Goal: Contribute content: Contribute content

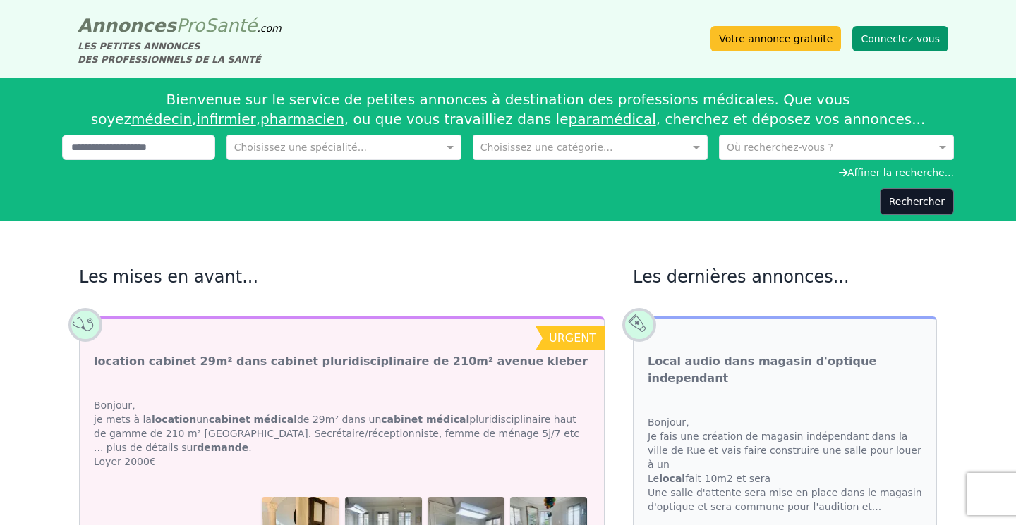
click at [906, 35] on button "Connectez-vous" at bounding box center [900, 38] width 96 height 25
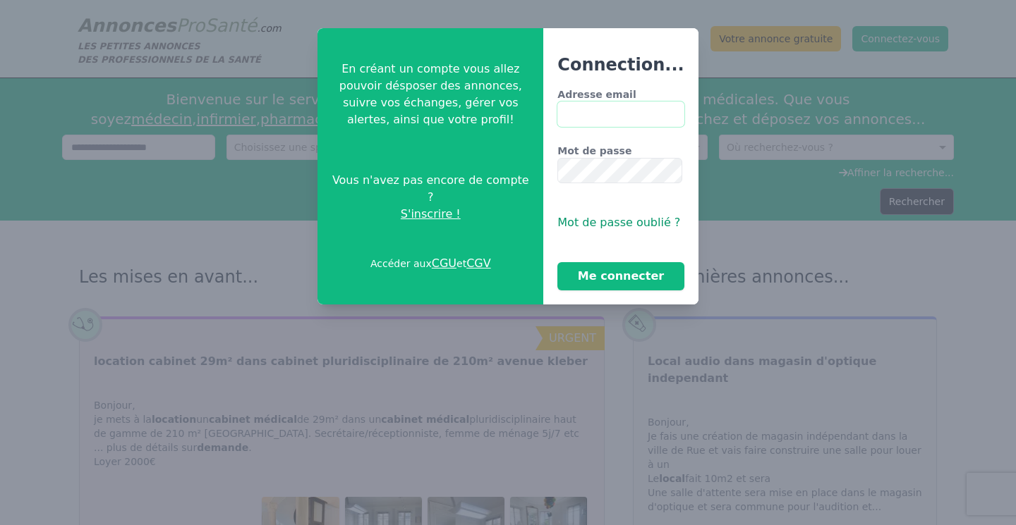
type input "**********"
click at [617, 283] on button "Me connecter" at bounding box center [620, 276] width 126 height 28
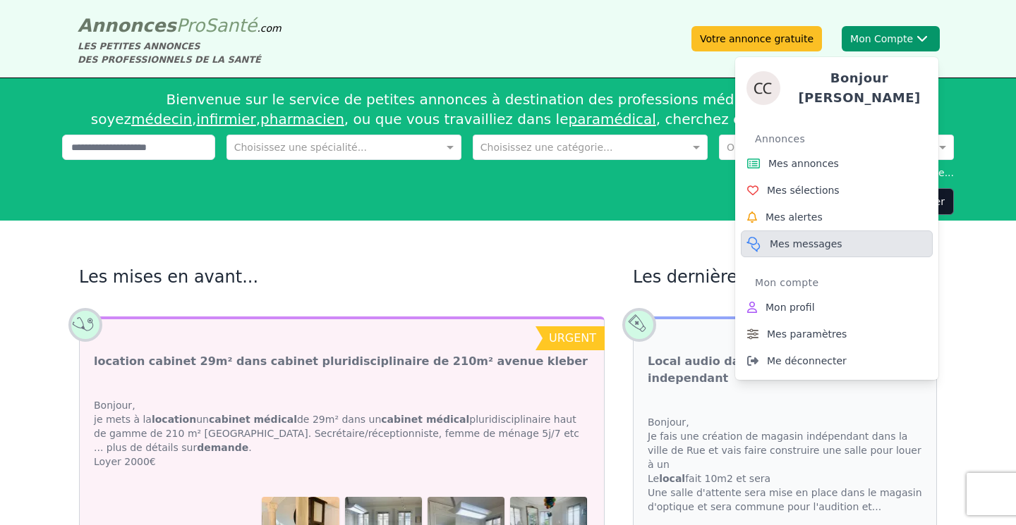
click at [795, 240] on span "Mes messages" at bounding box center [805, 244] width 73 height 14
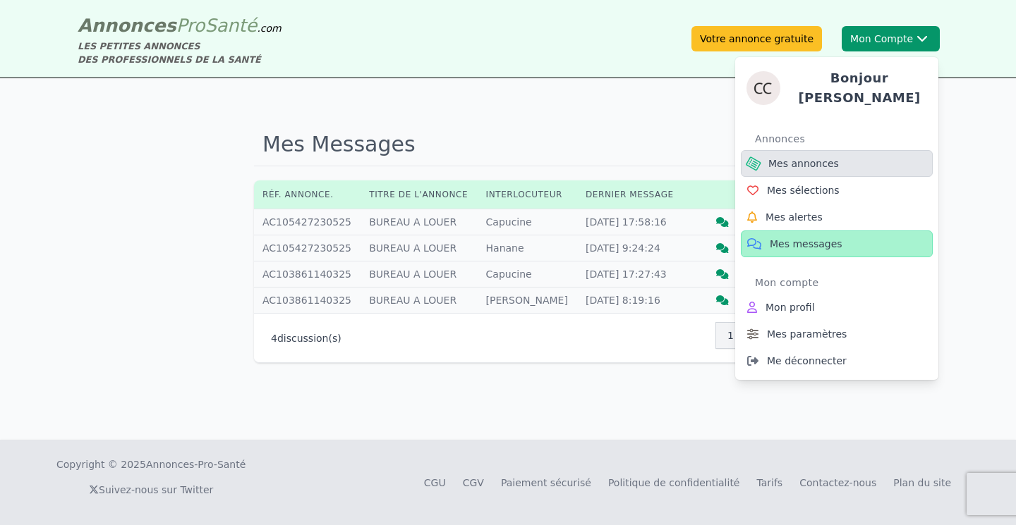
click at [802, 162] on span "Mes annonces" at bounding box center [803, 164] width 71 height 14
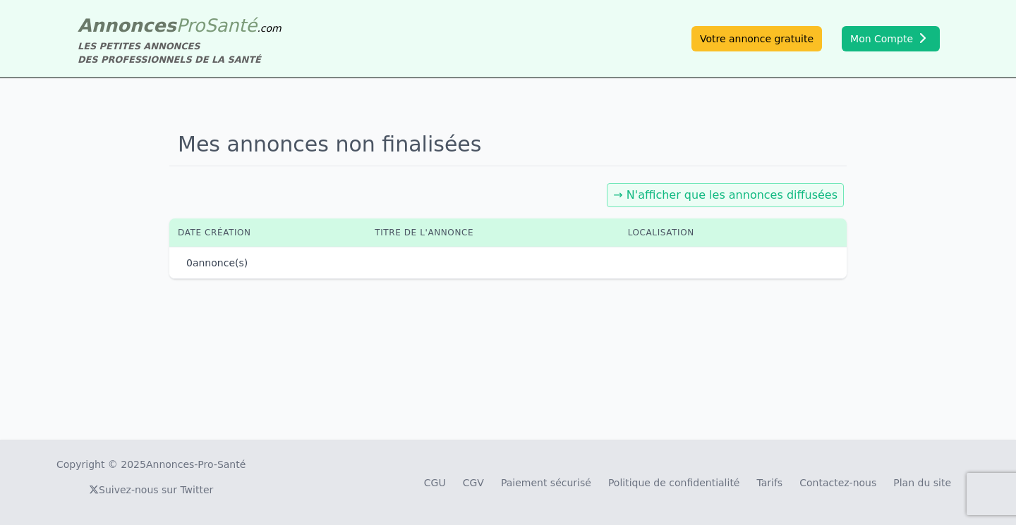
click at [749, 199] on link "→ N'afficher que les annonces diffusées" at bounding box center [725, 194] width 224 height 13
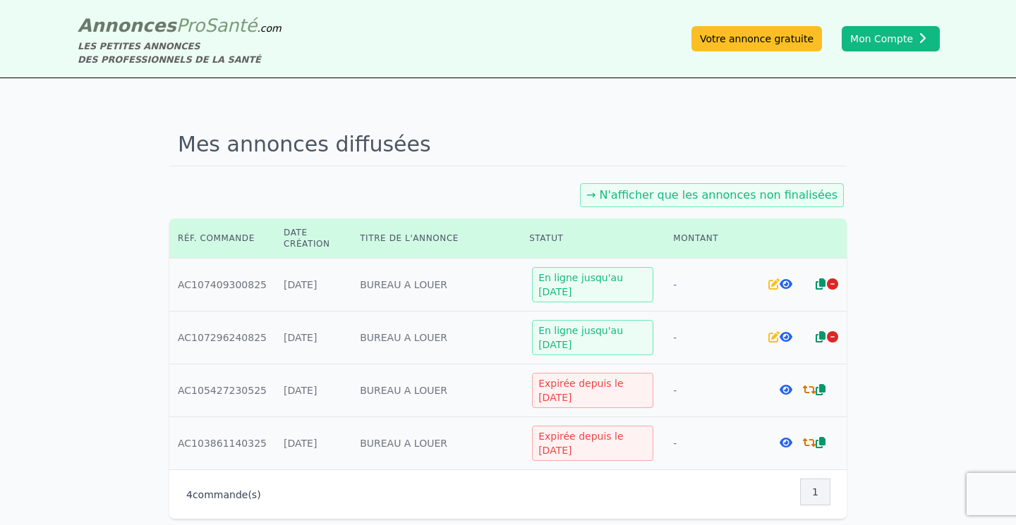
click at [784, 282] on icon at bounding box center [785, 284] width 13 height 11
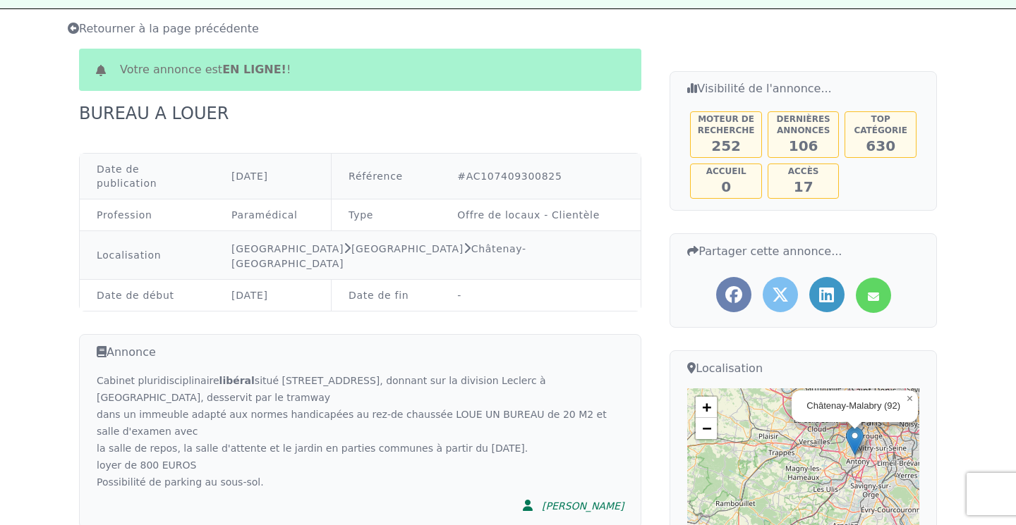
scroll to position [70, 0]
click at [874, 290] on icon at bounding box center [872, 296] width 11 height 17
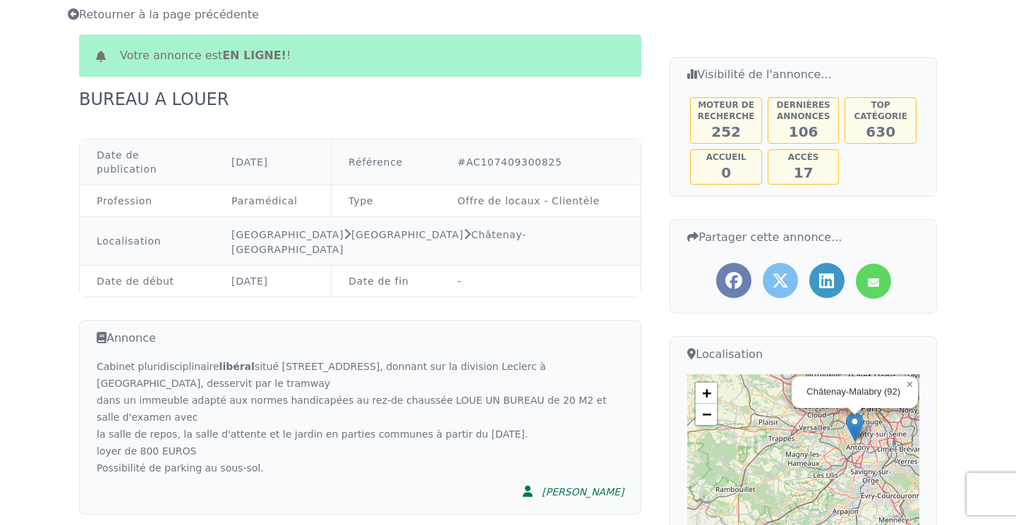
scroll to position [0, 0]
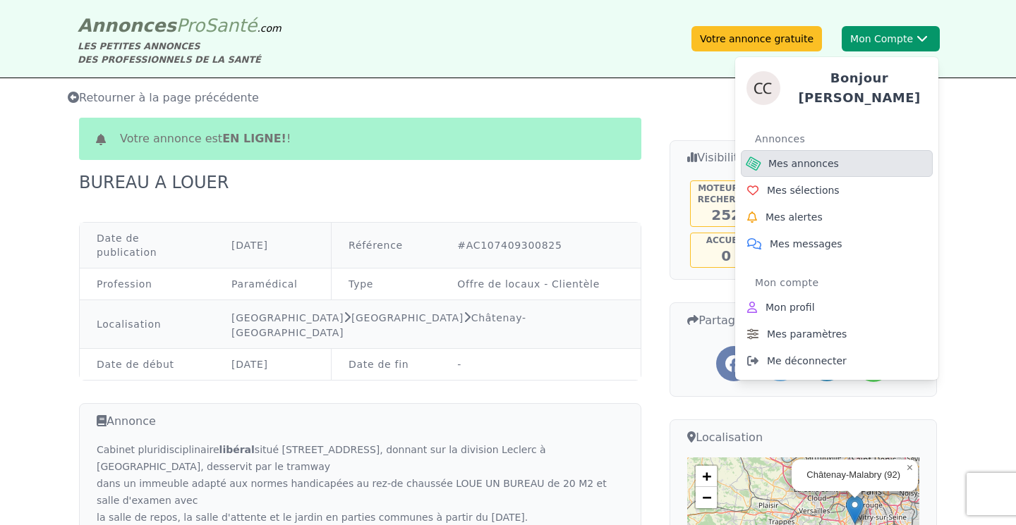
click at [829, 165] on link "Mes annonces" at bounding box center [836, 163] width 192 height 27
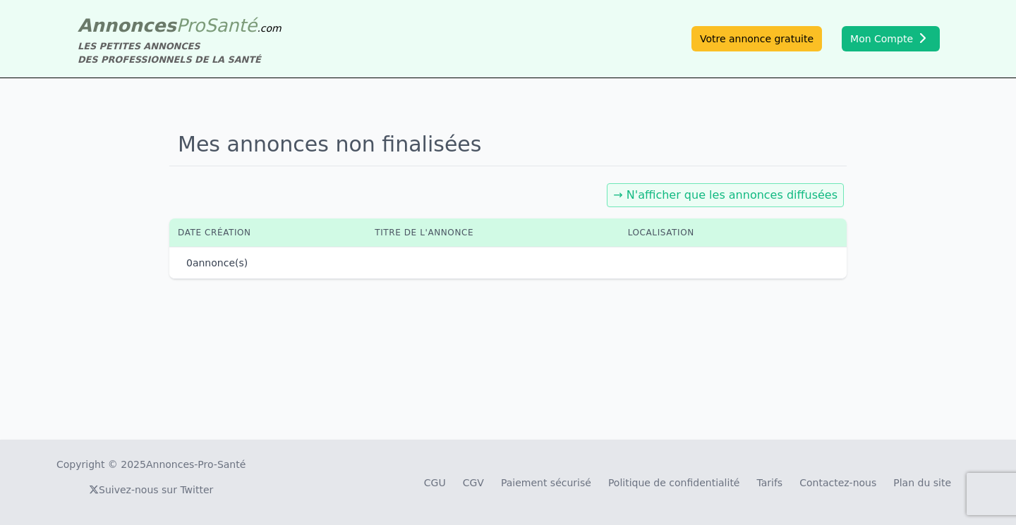
click at [769, 199] on link "→ N'afficher que les annonces diffusées" at bounding box center [725, 194] width 224 height 13
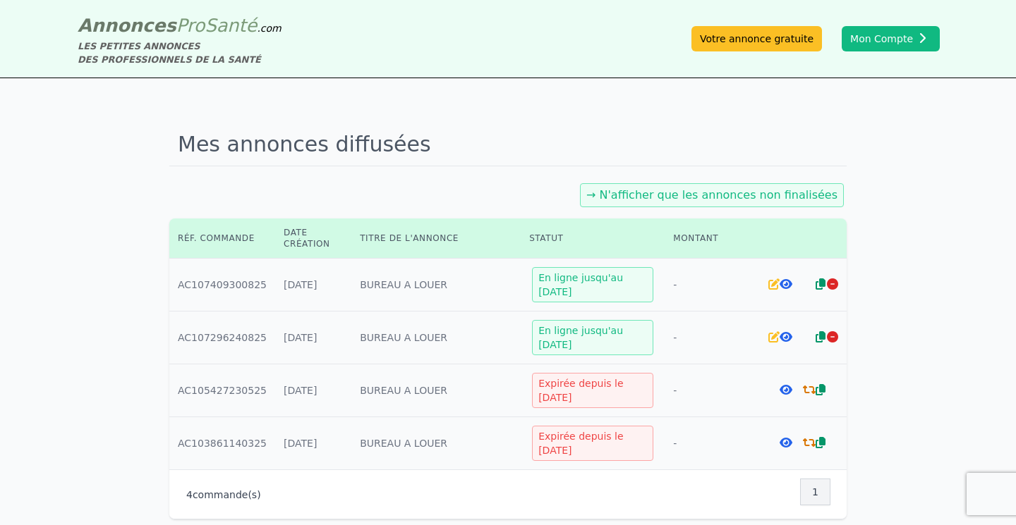
click at [775, 281] on icon at bounding box center [773, 284] width 11 height 11
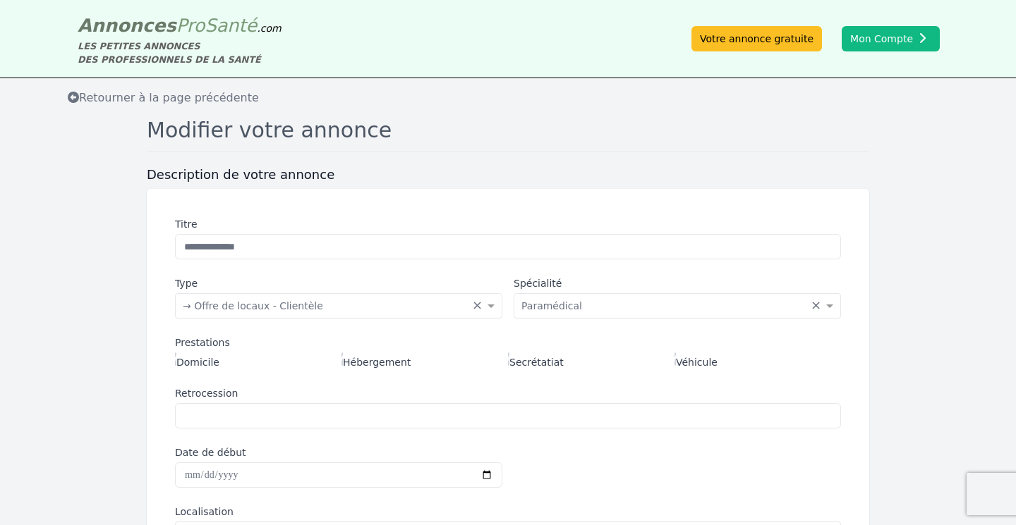
click at [75, 98] on icon at bounding box center [73, 97] width 11 height 11
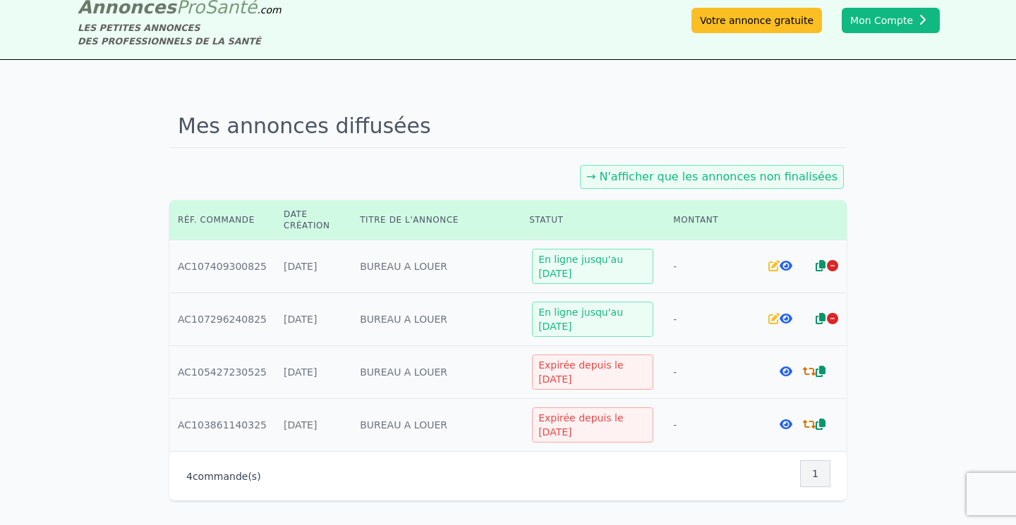
scroll to position [28, 0]
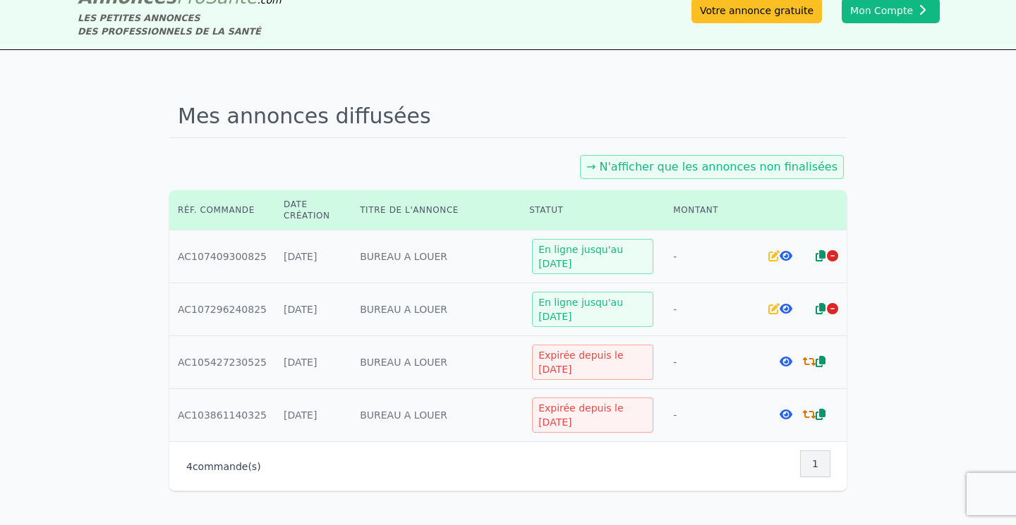
click at [774, 309] on icon at bounding box center [773, 308] width 11 height 11
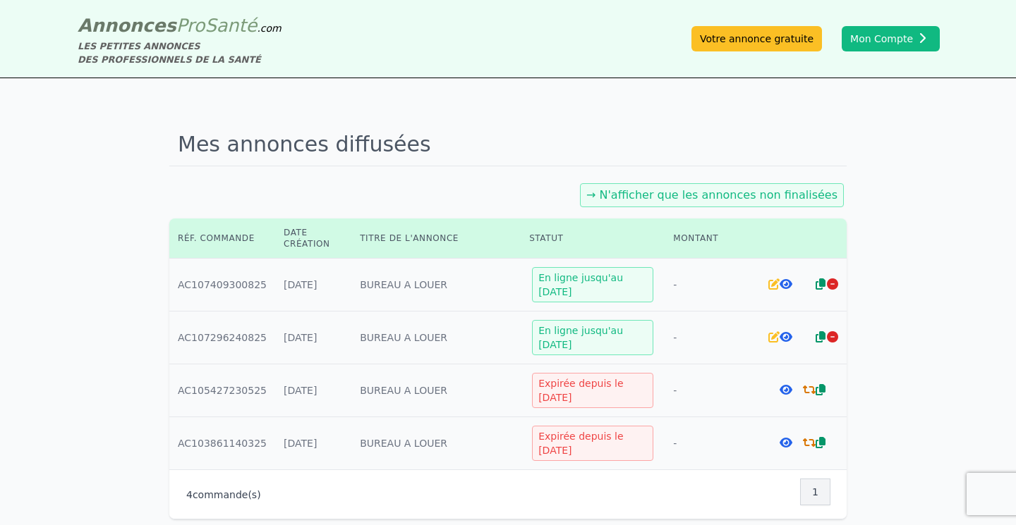
click at [780, 286] on icon at bounding box center [785, 284] width 13 height 11
click at [783, 283] on icon at bounding box center [785, 284] width 13 height 11
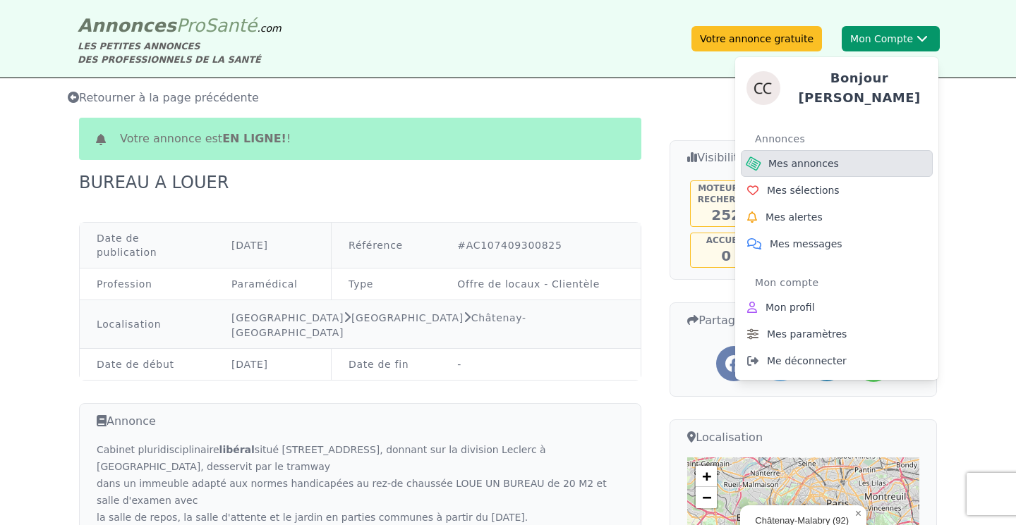
click at [784, 159] on span "Mes annonces" at bounding box center [803, 164] width 71 height 14
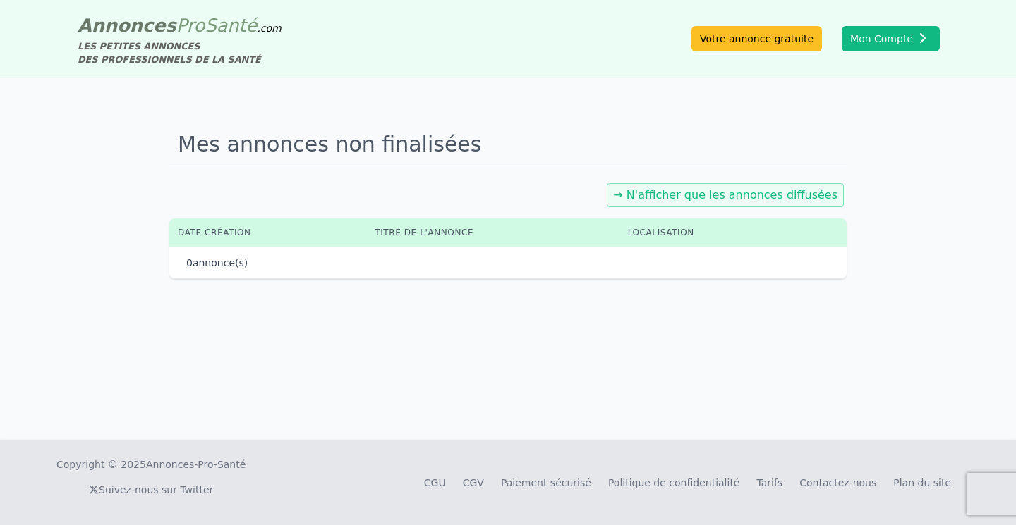
click at [743, 195] on link "→ N'afficher que les annonces diffusées" at bounding box center [725, 194] width 224 height 13
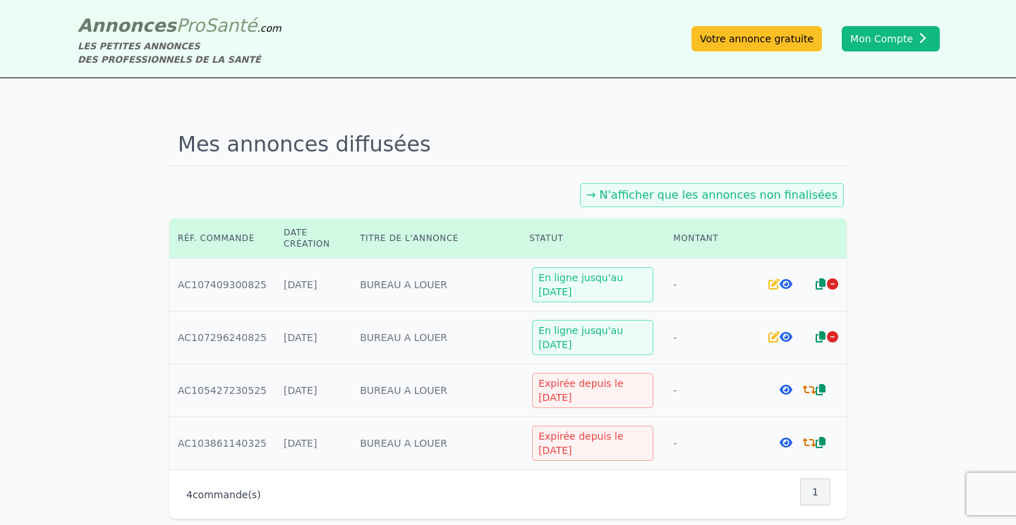
click at [772, 284] on icon at bounding box center [773, 284] width 11 height 11
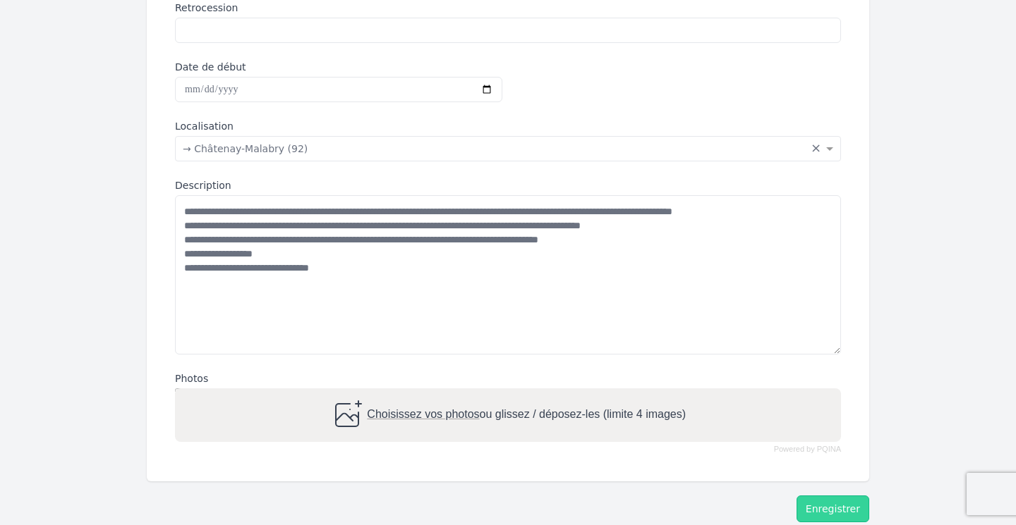
scroll to position [408, 0]
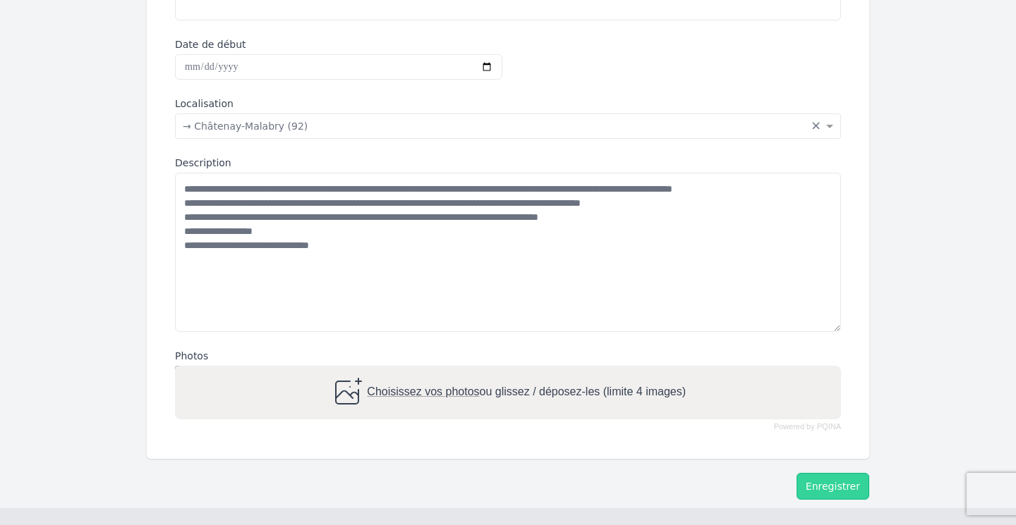
click at [435, 395] on div "Choisissez vos photos ou glissez / déposez-les (limite 4 images)" at bounding box center [507, 393] width 355 height 34
click at [435, 370] on input "Choisissez vos photos ou glissez / déposez-les (limite 4 images)" at bounding box center [508, 368] width 666 height 4
type input "**********"
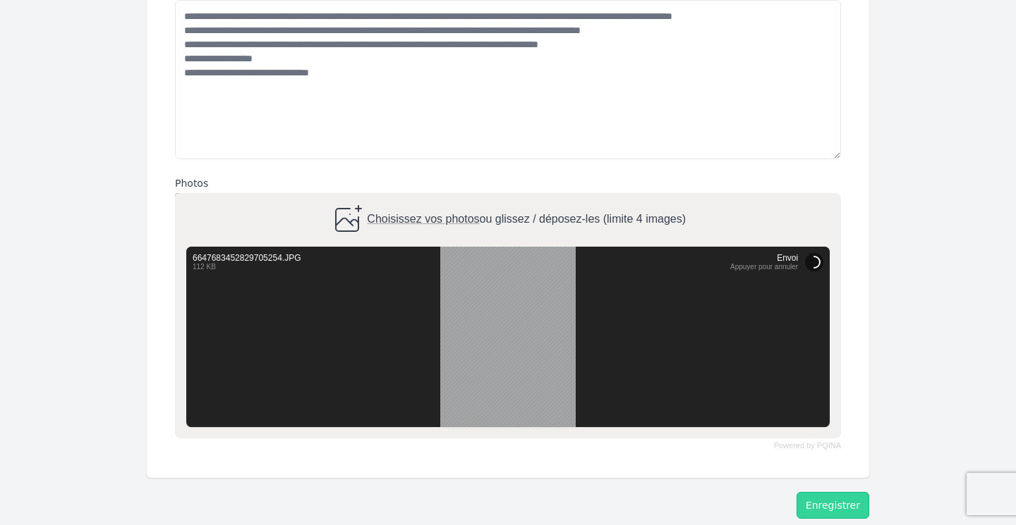
scroll to position [578, 0]
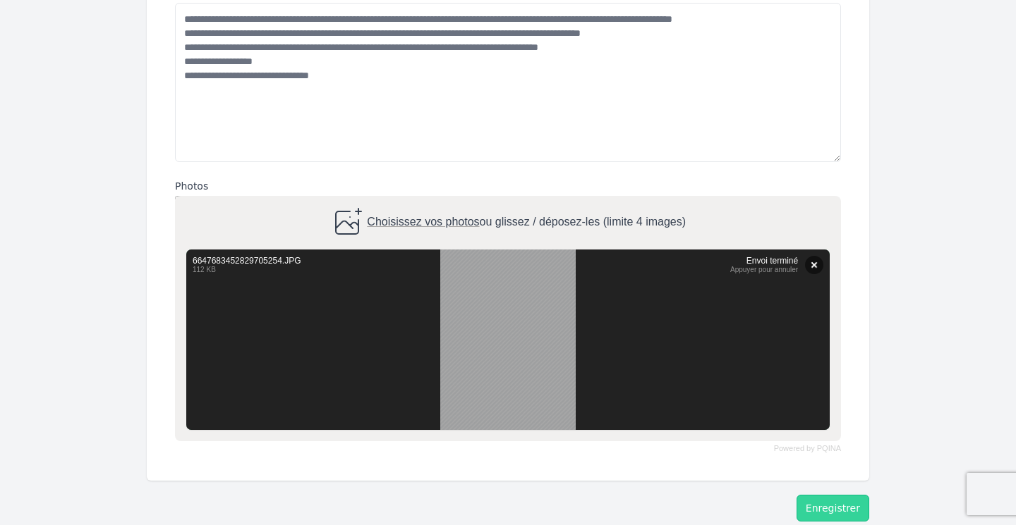
click at [450, 222] on span "Choisissez vos photos" at bounding box center [423, 223] width 112 height 12
click at [450, 200] on input "Choisissez vos photos ou glissez / déposez-les (limite 4 images)" at bounding box center [508, 198] width 666 height 4
type input "**********"
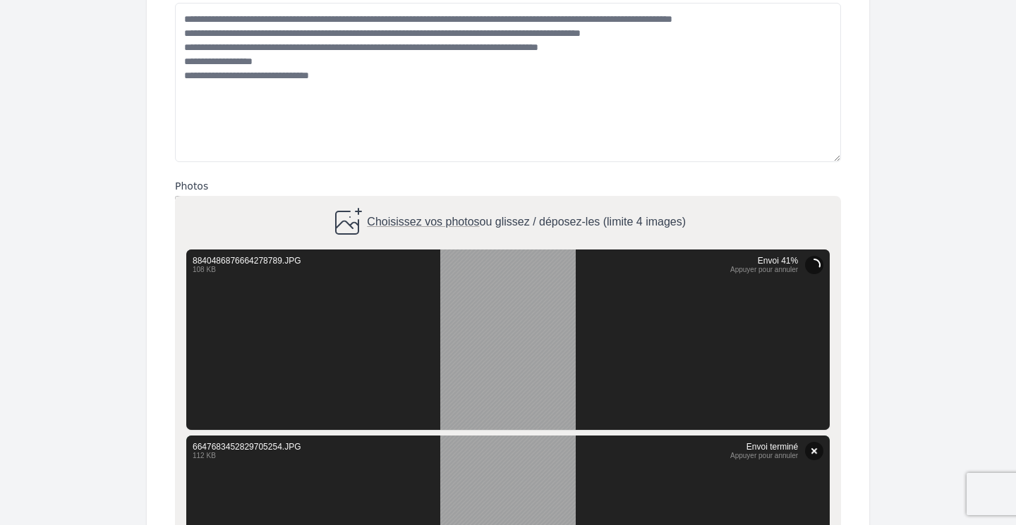
click at [467, 221] on span "Choisissez vos photos" at bounding box center [423, 223] width 112 height 12
click at [467, 200] on input "Choisissez vos photos ou glissez / déposez-les (limite 4 images)" at bounding box center [508, 198] width 666 height 4
type input "**********"
click at [413, 219] on span "Choisissez vos photos" at bounding box center [423, 223] width 112 height 12
click at [413, 200] on input "Choisissez vos photos ou glissez / déposez-les (limite 4 images)" at bounding box center [508, 198] width 666 height 4
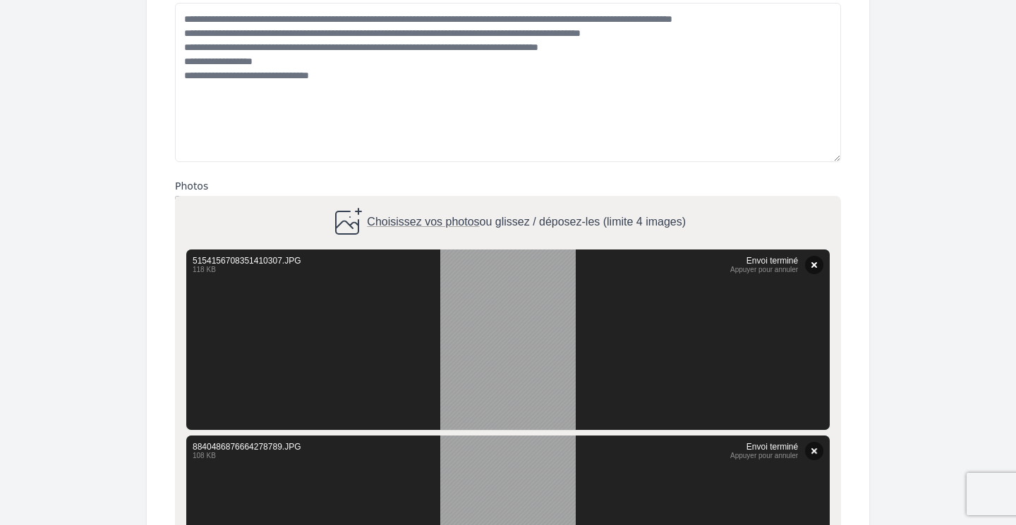
type input "**********"
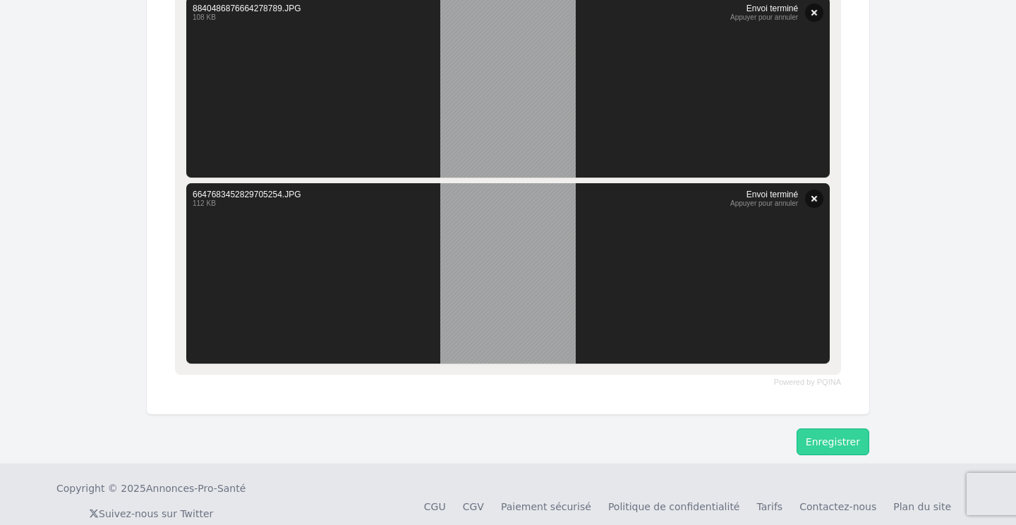
scroll to position [1182, 0]
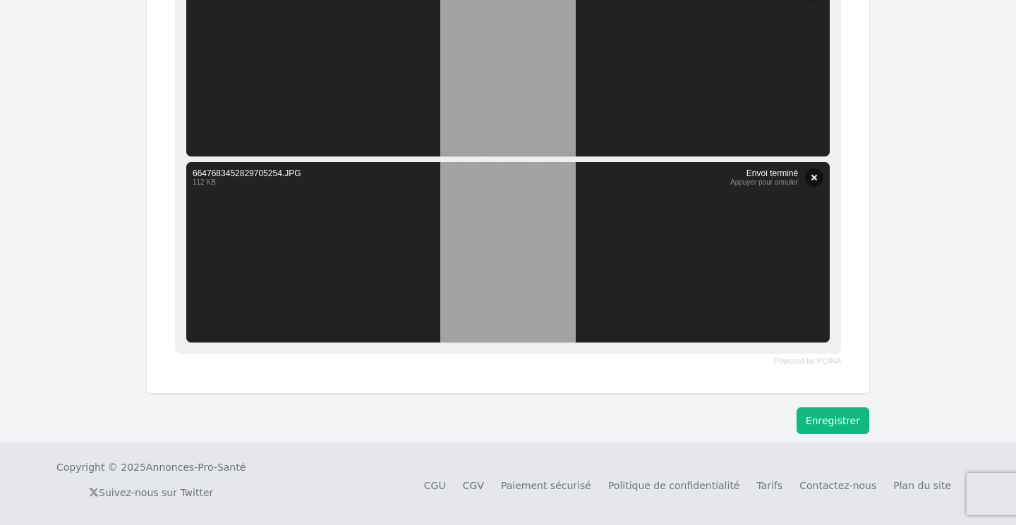
click at [829, 426] on button "Enregistrer" at bounding box center [832, 421] width 73 height 27
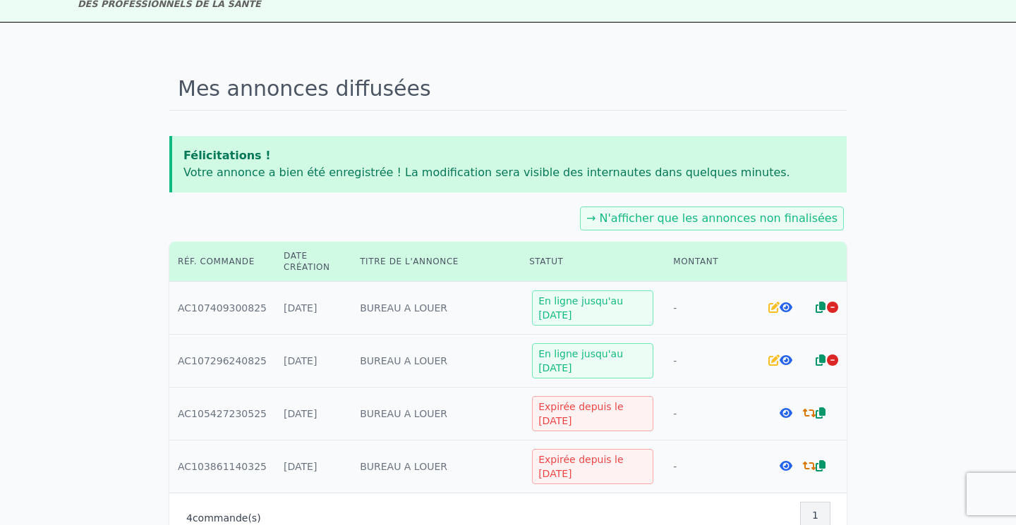
scroll to position [55, 0]
click at [786, 310] on icon at bounding box center [785, 308] width 13 height 11
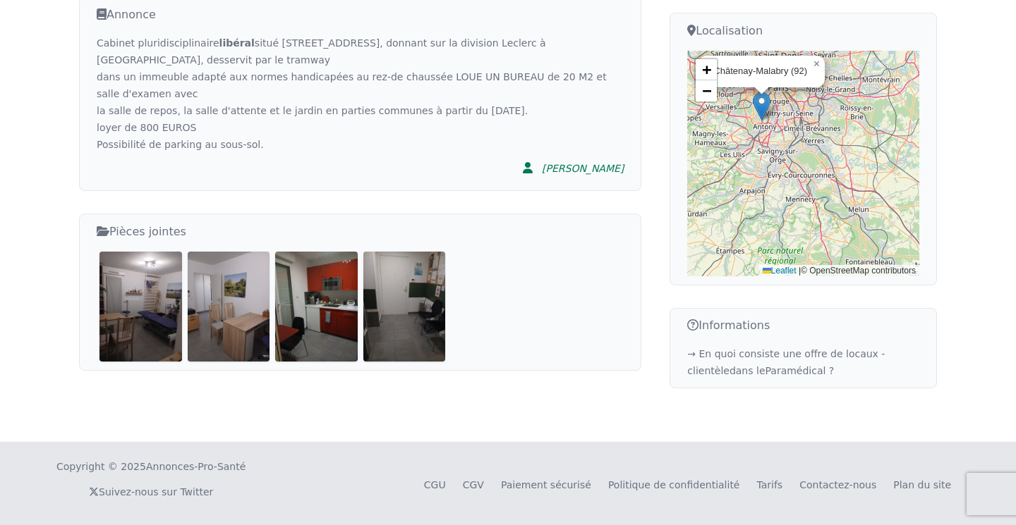
scroll to position [403, 0]
